Goal: Task Accomplishment & Management: Complete application form

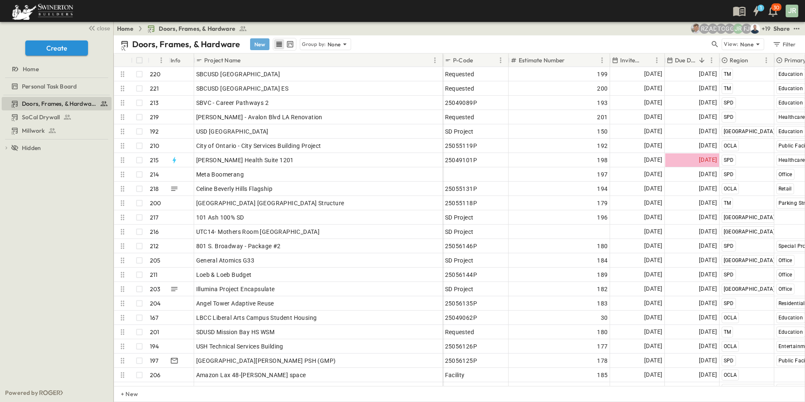
click at [261, 42] on button "New" at bounding box center [259, 44] width 19 height 12
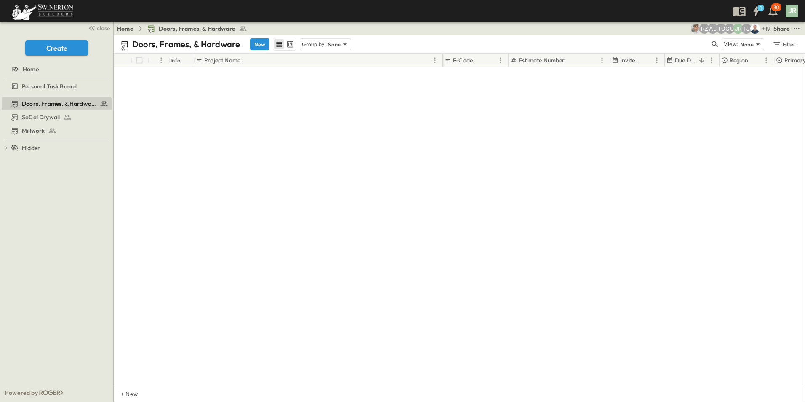
scroll to position [2866, 0]
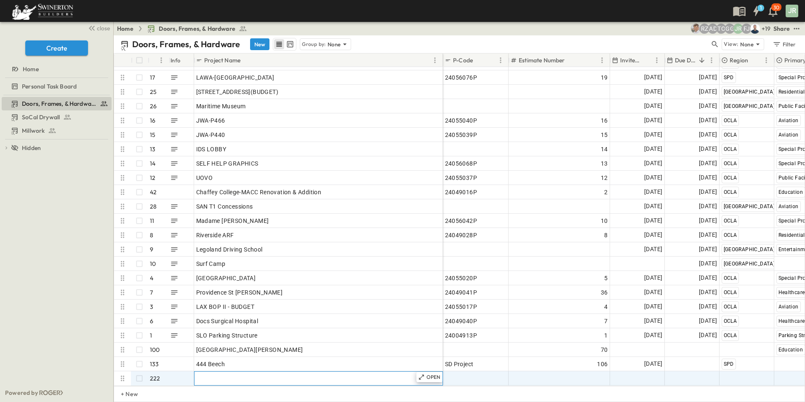
click at [224, 374] on span "Add Name" at bounding box center [210, 378] width 29 height 8
paste input "**********"
type input "**********"
click at [461, 374] on span "Add P-Code" at bounding box center [461, 378] width 32 height 8
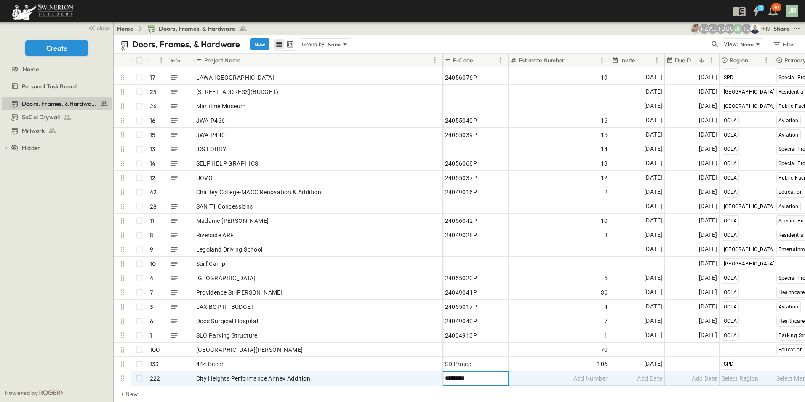
type input "**********"
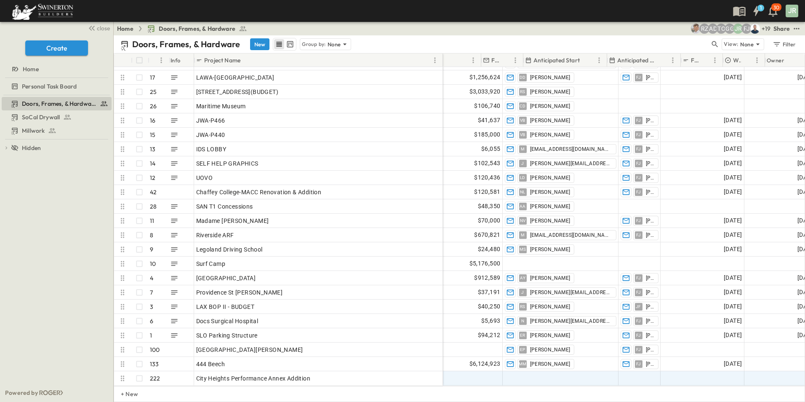
scroll to position [2866, 840]
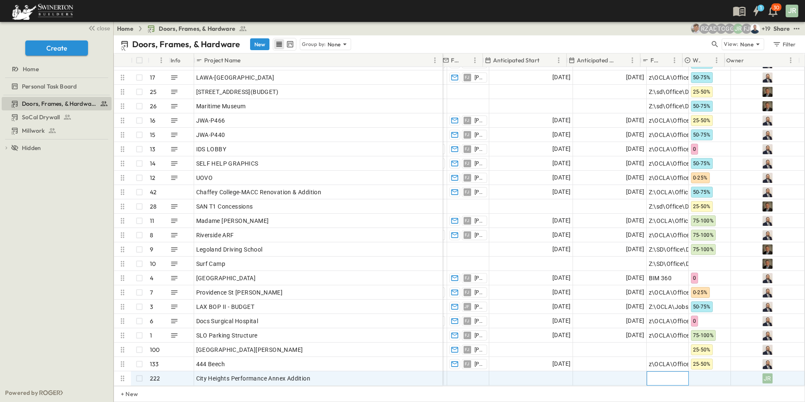
click at [651, 374] on span "Add Link" at bounding box center [661, 378] width 24 height 8
paste input "**********"
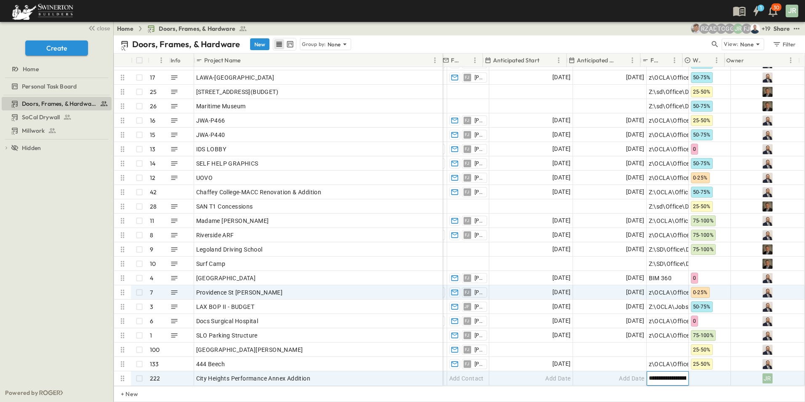
scroll to position [0, 310]
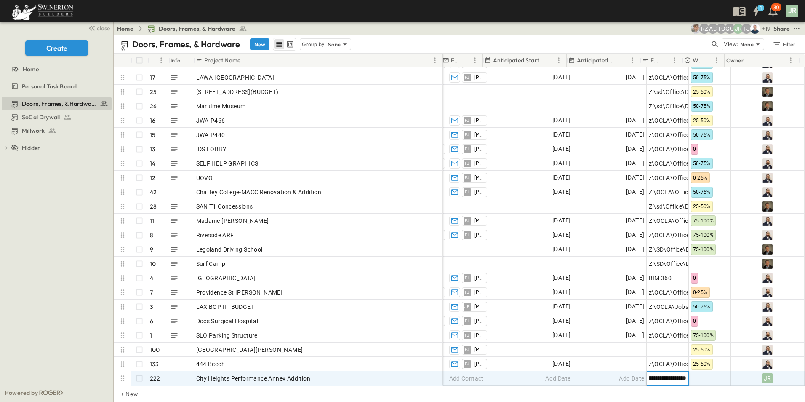
type input "**********"
click at [710, 371] on div at bounding box center [709, 377] width 41 height 13
click at [702, 345] on span "25-50%" at bounding box center [704, 345] width 17 height 7
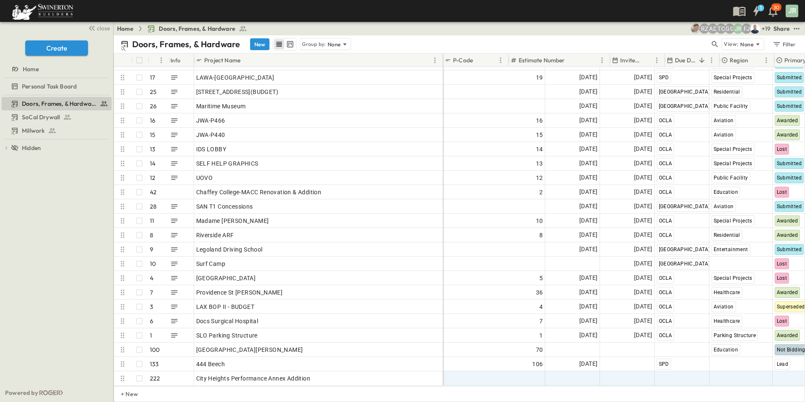
scroll to position [2866, 0]
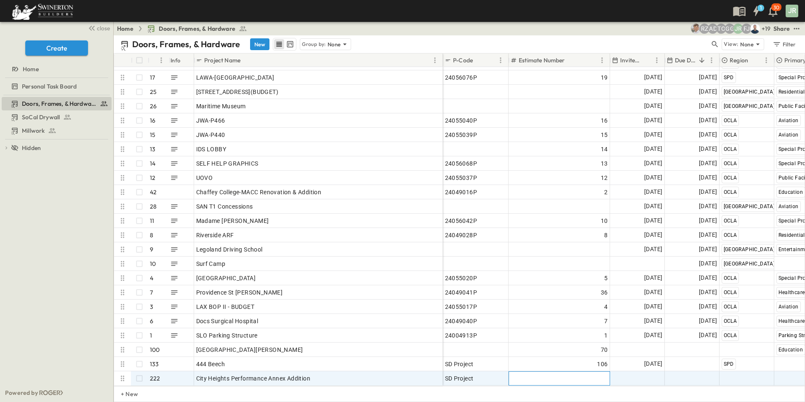
click at [591, 374] on span "Add Number" at bounding box center [591, 378] width 35 height 8
type input "***"
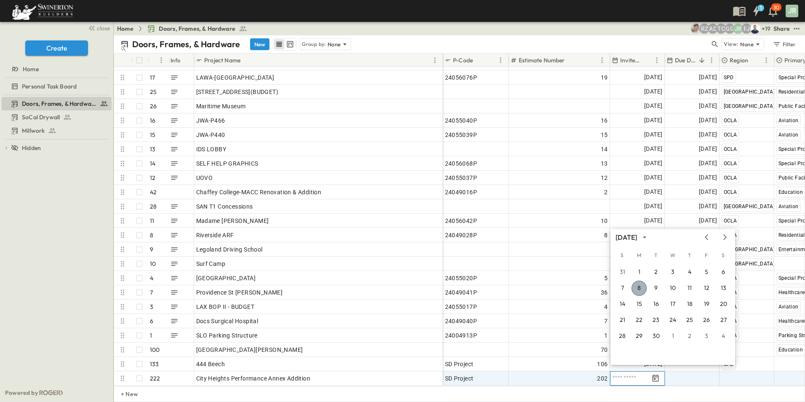
click at [638, 286] on button "8" at bounding box center [639, 287] width 15 height 15
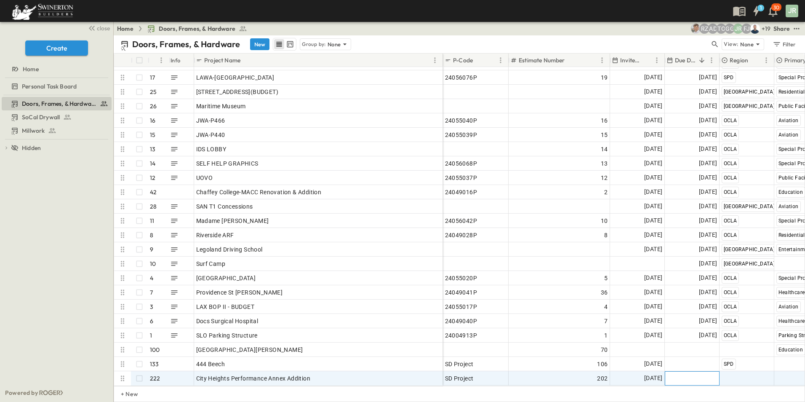
click at [700, 374] on span "Add Date" at bounding box center [704, 378] width 25 height 8
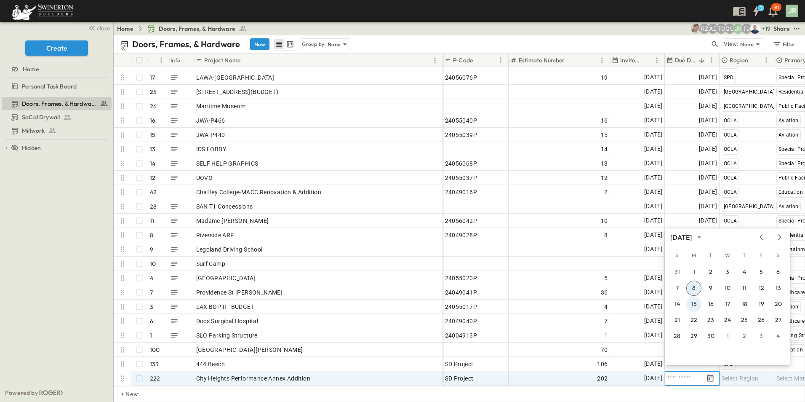
click at [696, 303] on button "15" at bounding box center [693, 303] width 15 height 15
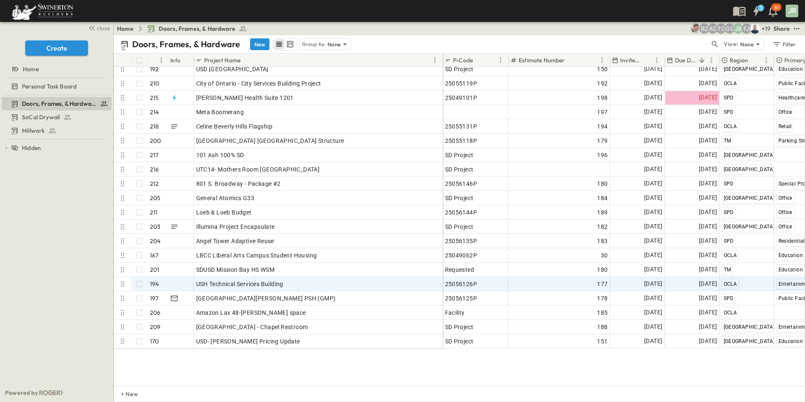
scroll to position [0, 0]
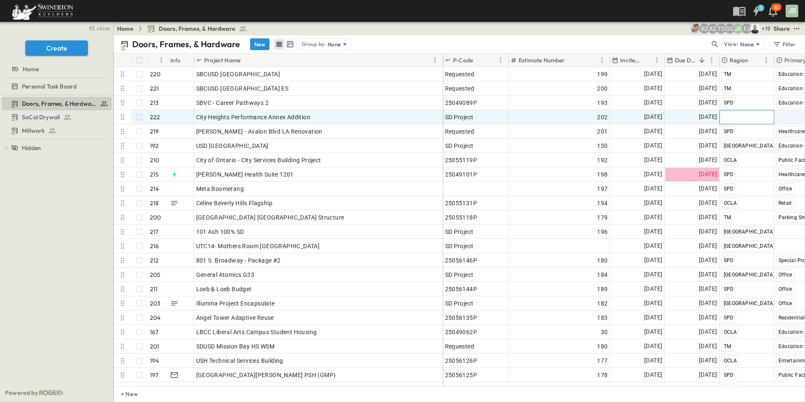
click at [745, 115] on span "Select Region" at bounding box center [740, 117] width 37 height 8
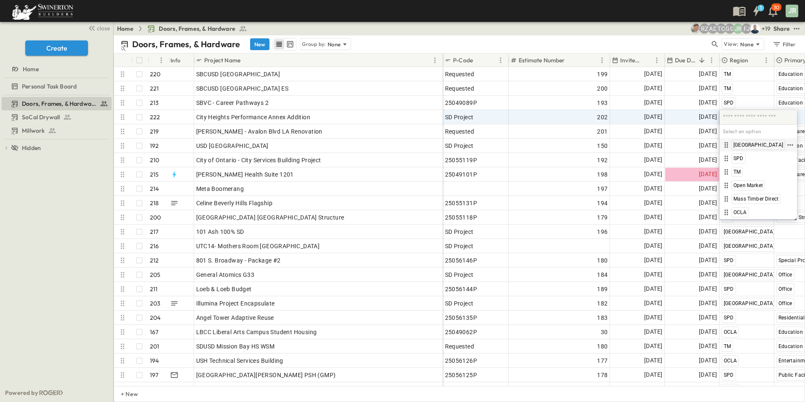
click at [748, 145] on span "San Diego" at bounding box center [759, 144] width 50 height 7
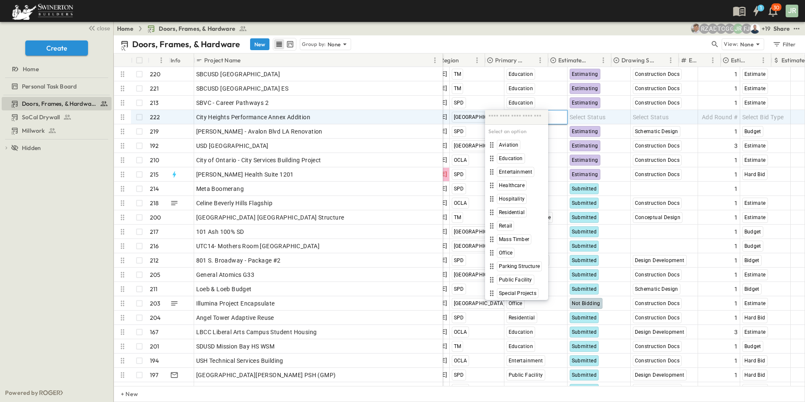
scroll to position [0, 289]
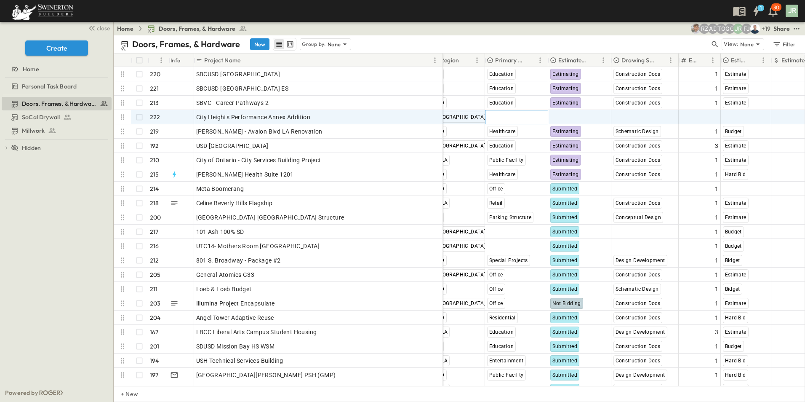
click at [517, 116] on span "Select Market" at bounding box center [505, 117] width 37 height 8
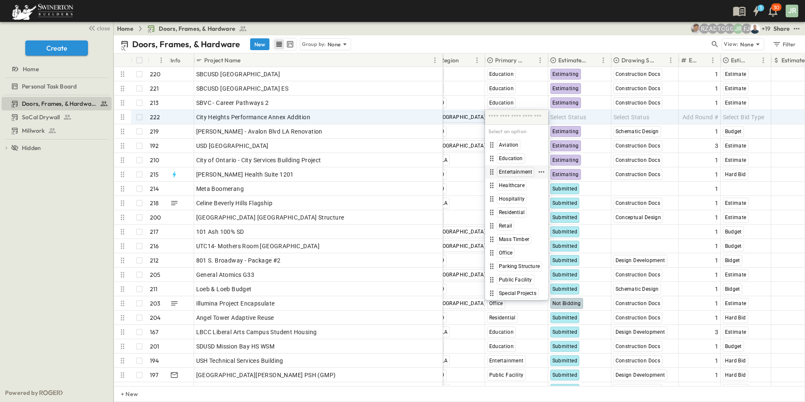
click at [519, 170] on span "Entertainment" at bounding box center [515, 171] width 33 height 7
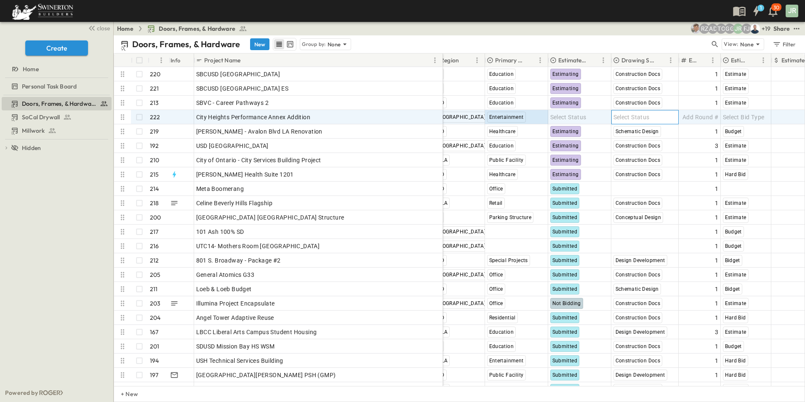
click at [635, 117] on span "Select Status" at bounding box center [632, 117] width 36 height 8
click at [643, 145] on span "Construction Docs" at bounding box center [646, 144] width 43 height 7
type input "*"
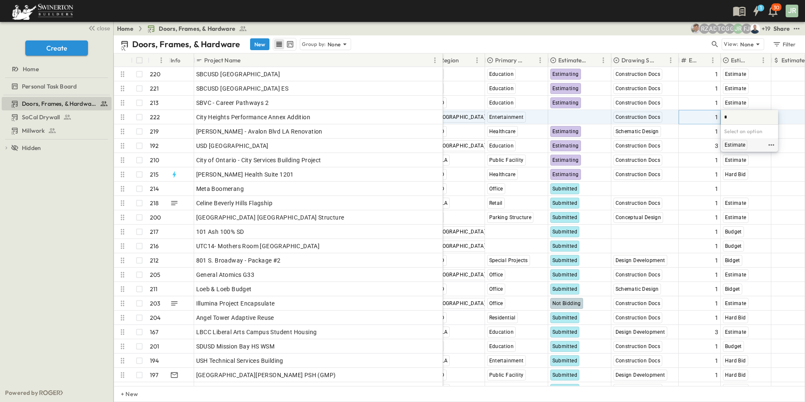
type input "*"
click at [741, 144] on span "Estimate" at bounding box center [735, 144] width 21 height 7
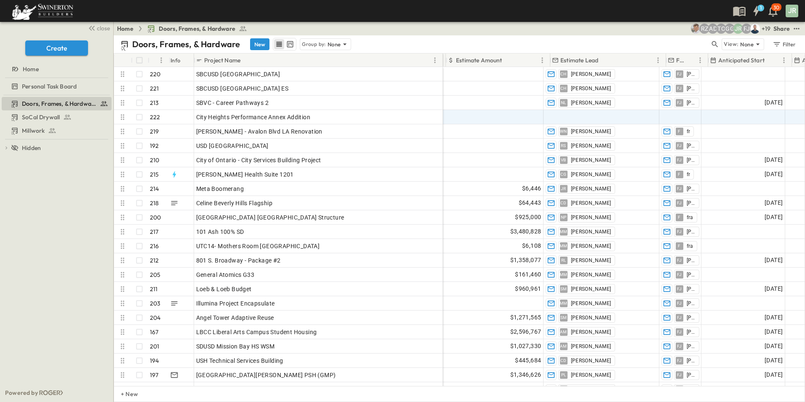
scroll to position [0, 622]
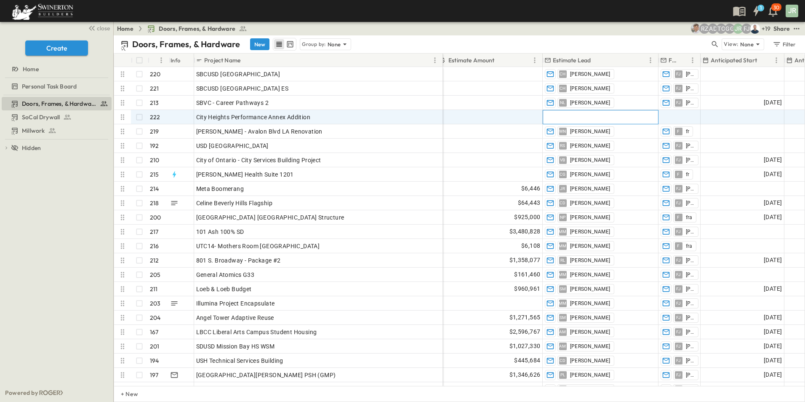
click at [592, 118] on div "Add Contact" at bounding box center [600, 116] width 115 height 13
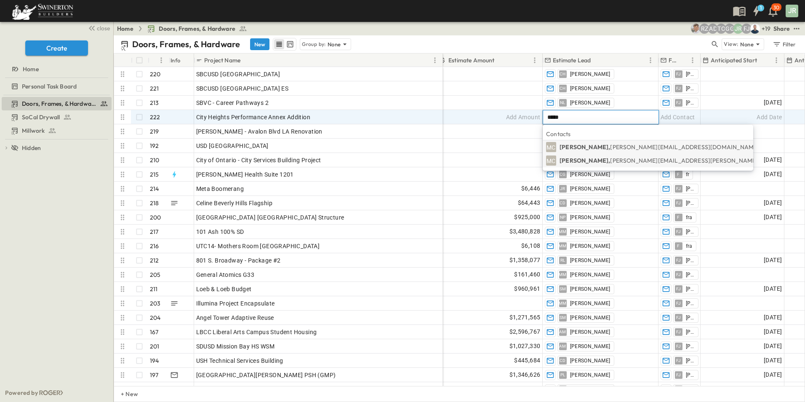
type input "*****"
click at [549, 160] on span "MC" at bounding box center [551, 160] width 9 height 0
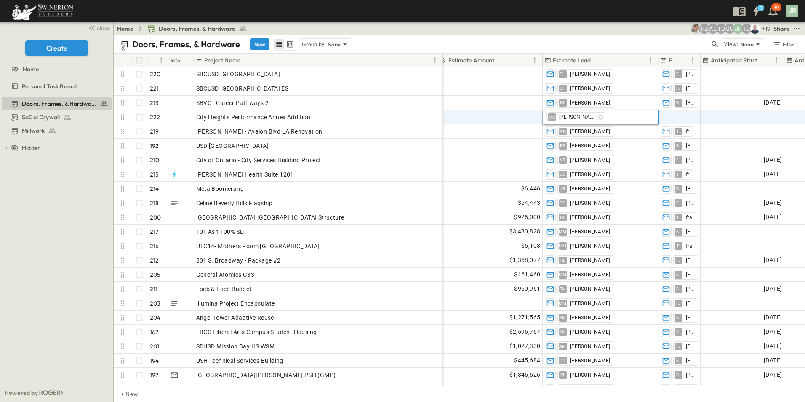
click at [549, 158] on body "1 30 JR close Create Home Personal Task Board Doors, Frames, & Hardware SoCal D…" at bounding box center [402, 201] width 805 height 402
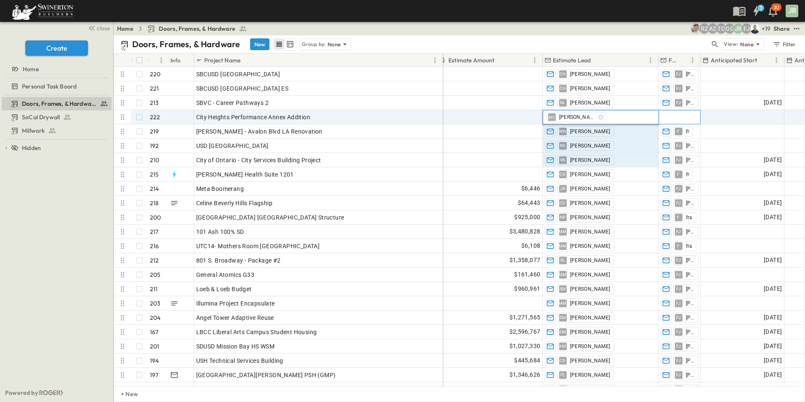
drag, startPoint x: 549, startPoint y: 158, endPoint x: 678, endPoint y: 116, distance: 135.2
click at [678, 116] on span "Add Contact" at bounding box center [678, 117] width 35 height 8
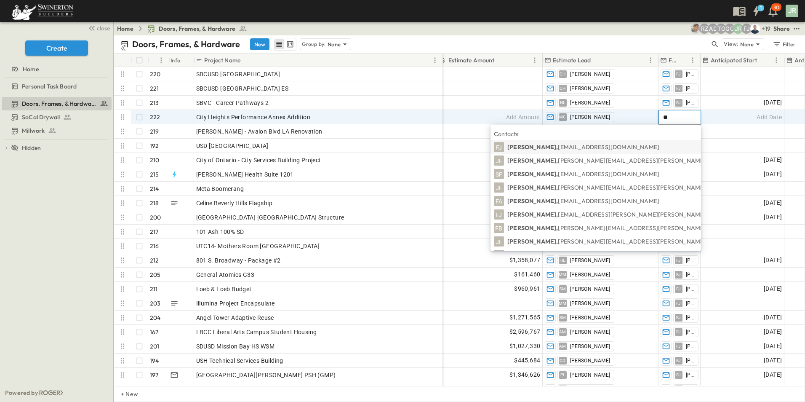
type input "**"
click at [557, 149] on p "Francisco J., FrSanchez@swinerton.com" at bounding box center [583, 147] width 152 height 8
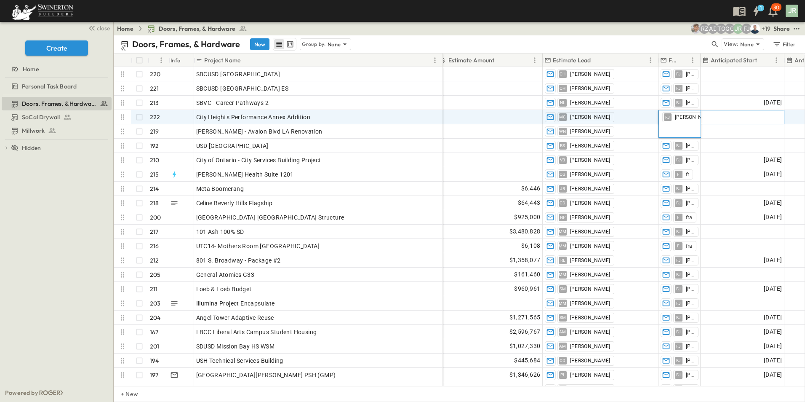
click at [748, 114] on div "Add Date" at bounding box center [742, 116] width 83 height 13
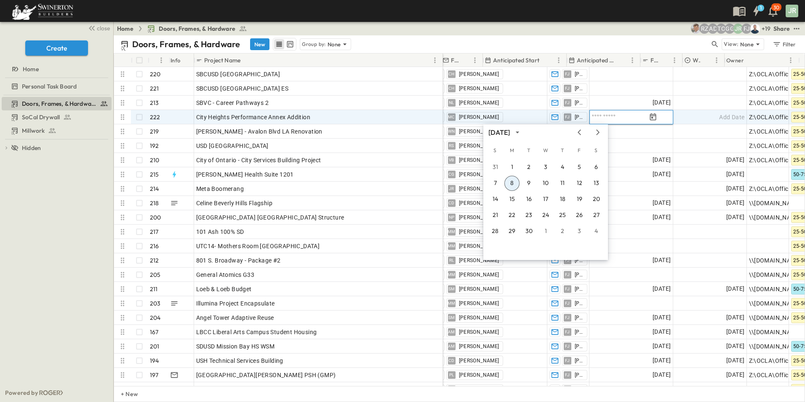
scroll to position [0, 840]
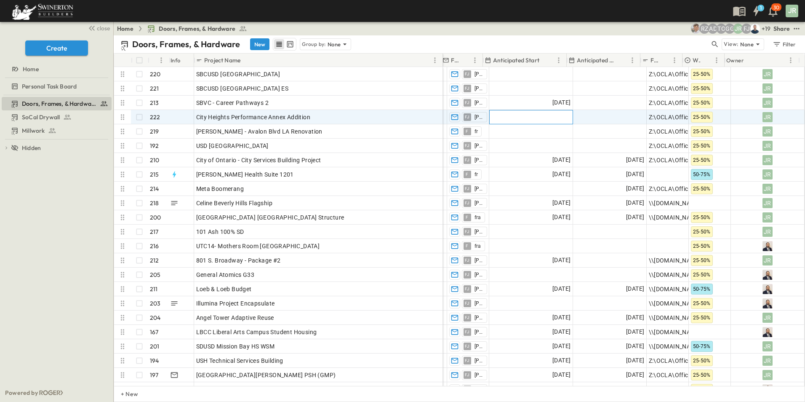
click at [531, 115] on div "Add Date" at bounding box center [531, 116] width 83 height 13
click at [598, 131] on icon "Next month" at bounding box center [598, 132] width 10 height 7
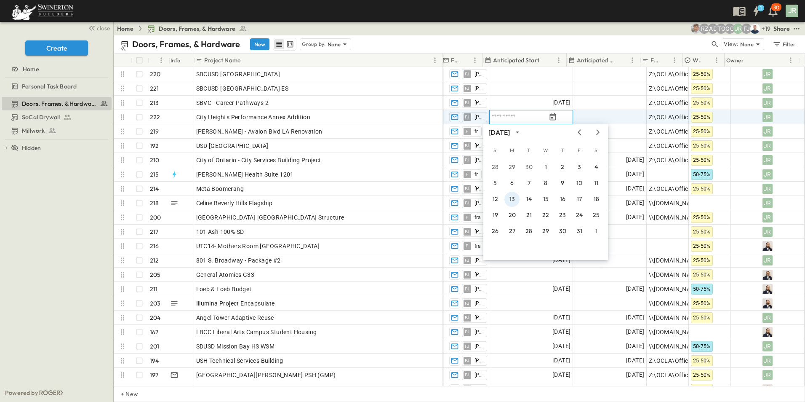
click at [512, 199] on button "13" at bounding box center [511, 199] width 15 height 15
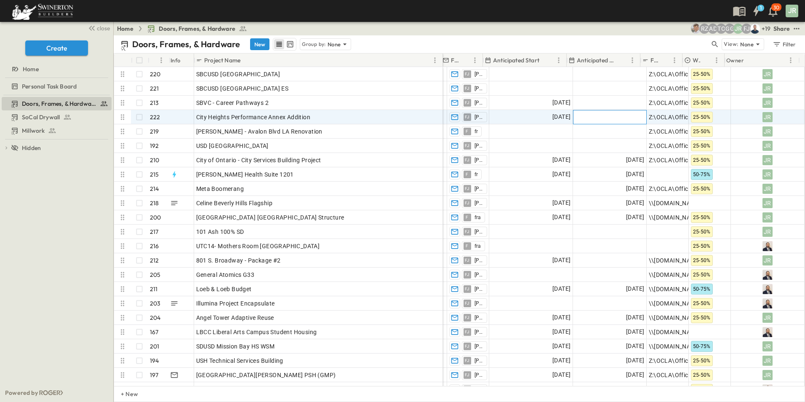
click at [602, 117] on div "Add Date" at bounding box center [610, 116] width 73 height 13
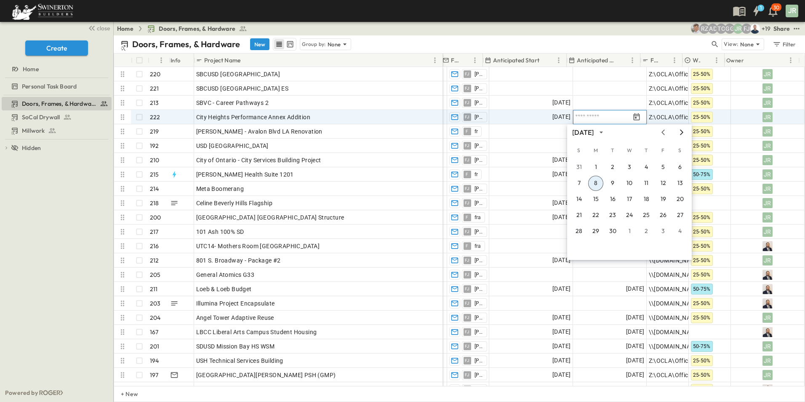
click at [681, 130] on icon "Next month" at bounding box center [681, 131] width 3 height 5
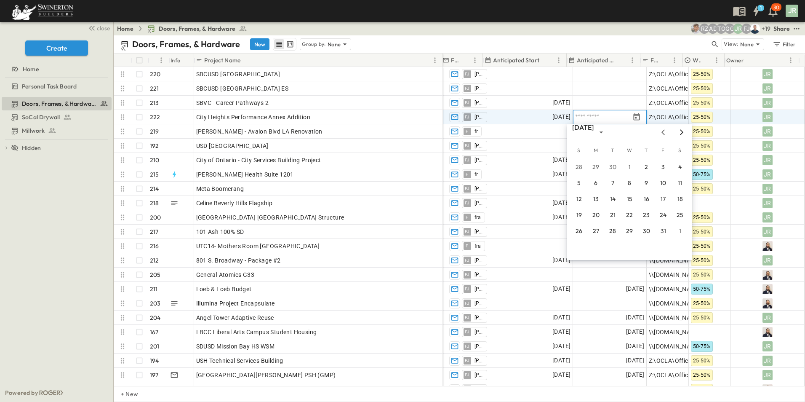
click at [681, 130] on icon "Next month" at bounding box center [681, 131] width 3 height 5
click at [680, 130] on icon "Next month" at bounding box center [681, 131] width 3 height 5
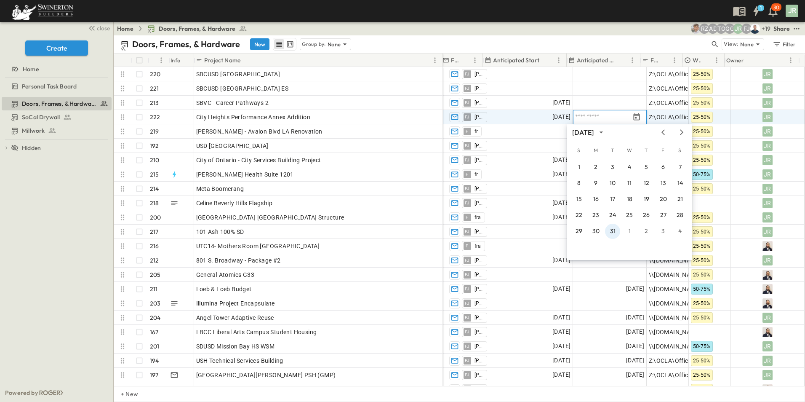
click at [615, 232] on button "31" at bounding box center [612, 231] width 15 height 15
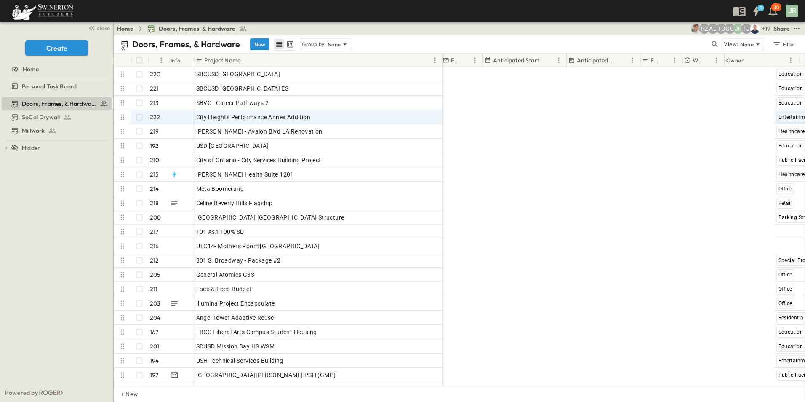
scroll to position [0, 840]
